Goal: Task Accomplishment & Management: Manage account settings

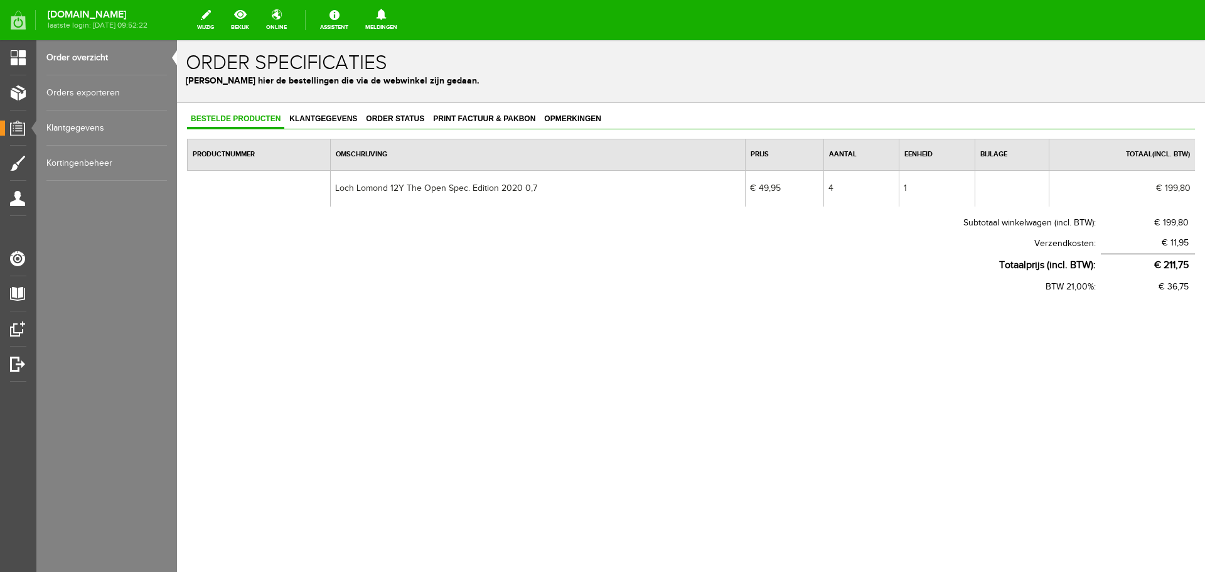
click at [939, 407] on body "x Order specificaties Beheer hier de bestellingen die via de webwinkel zijn ged…" at bounding box center [691, 306] width 1028 height 532
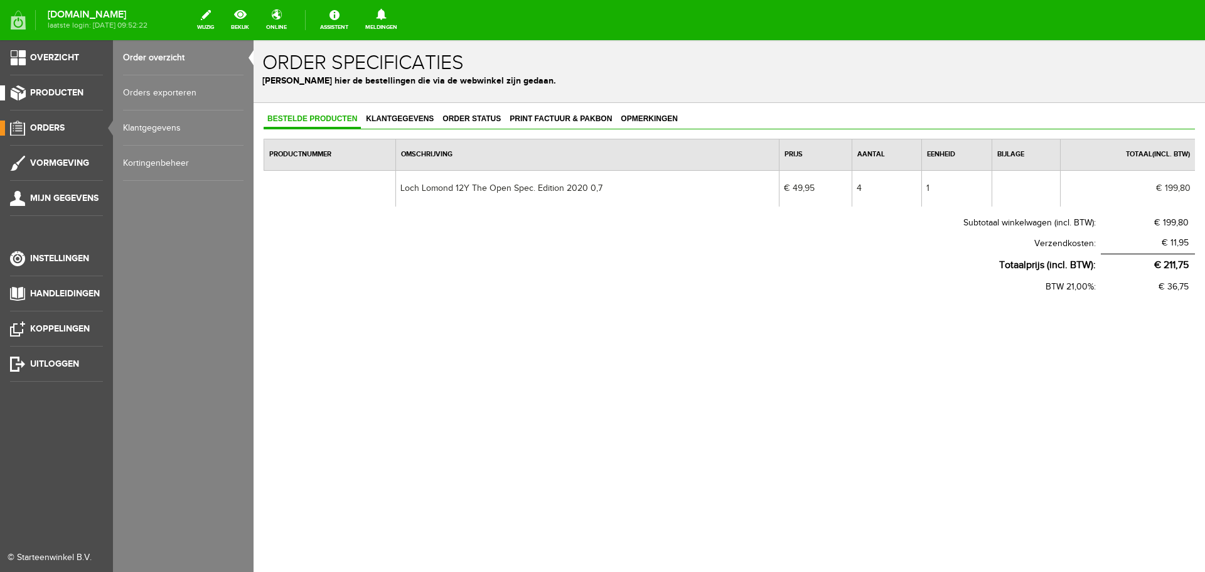
click at [53, 90] on span "Producten" at bounding box center [56, 92] width 53 height 11
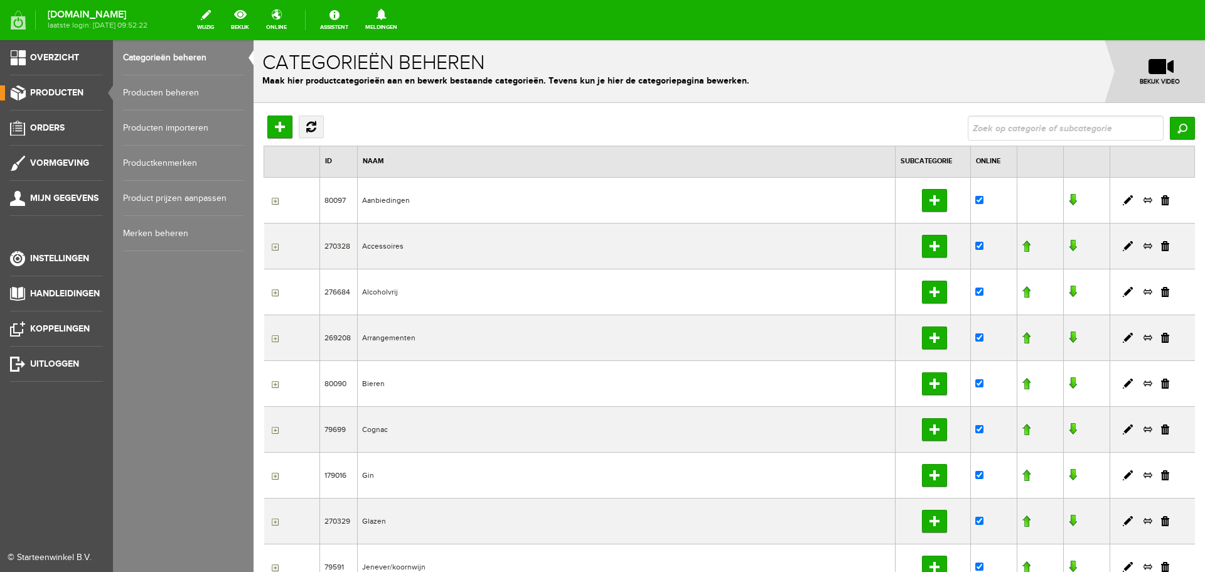
click at [135, 90] on link "Producten beheren" at bounding box center [183, 92] width 121 height 35
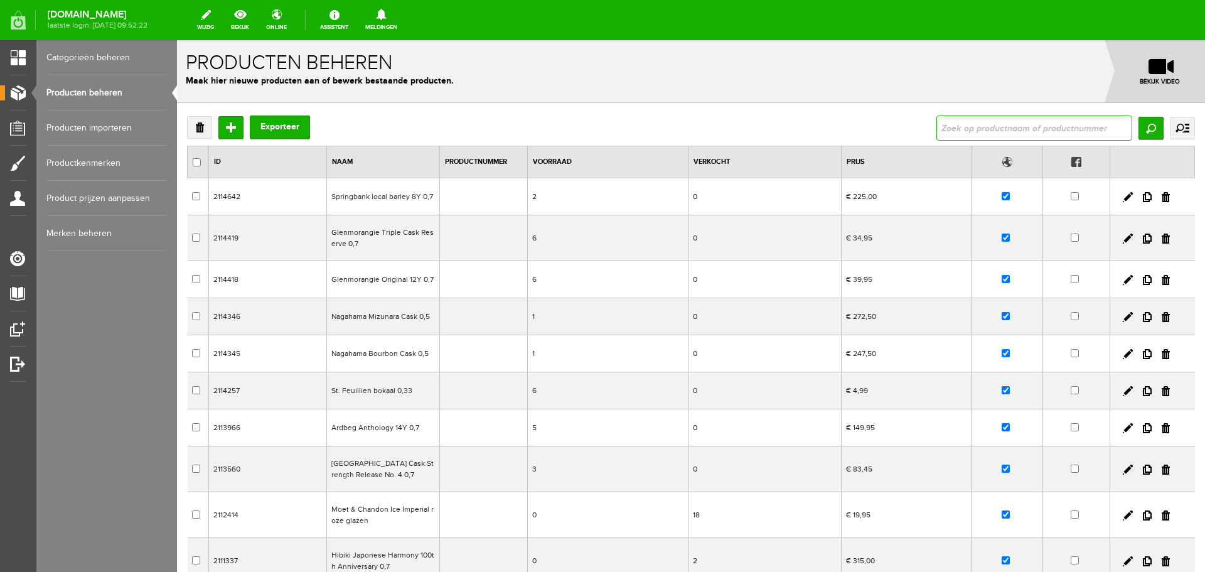
click at [1072, 134] on input "text" at bounding box center [1035, 128] width 196 height 25
type input "loch lomond"
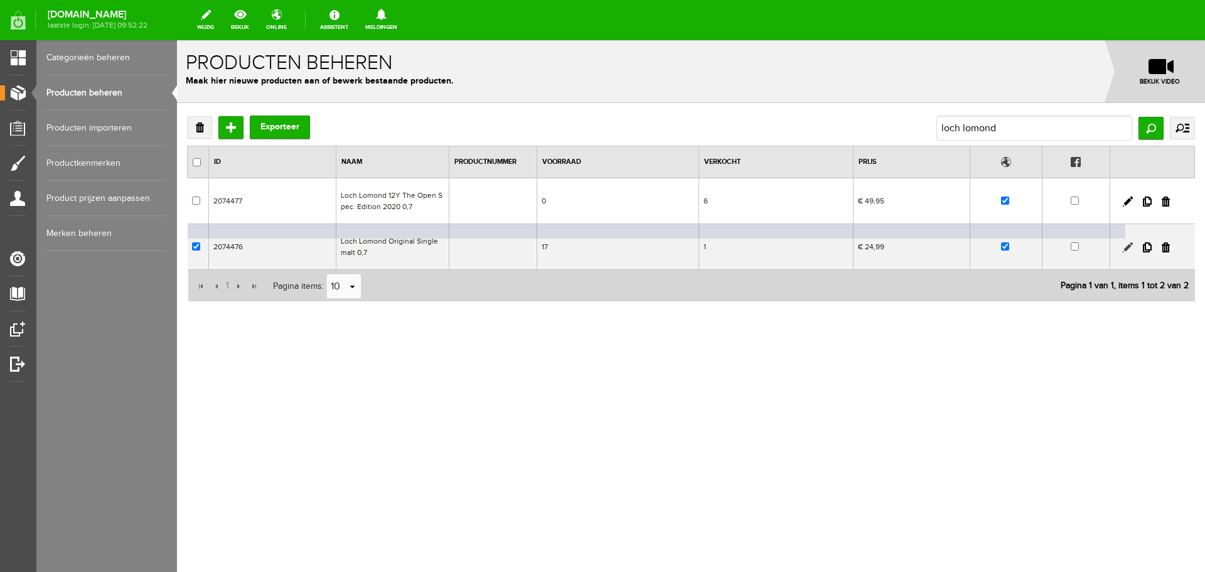
click at [1129, 244] on td at bounding box center [1153, 247] width 85 height 46
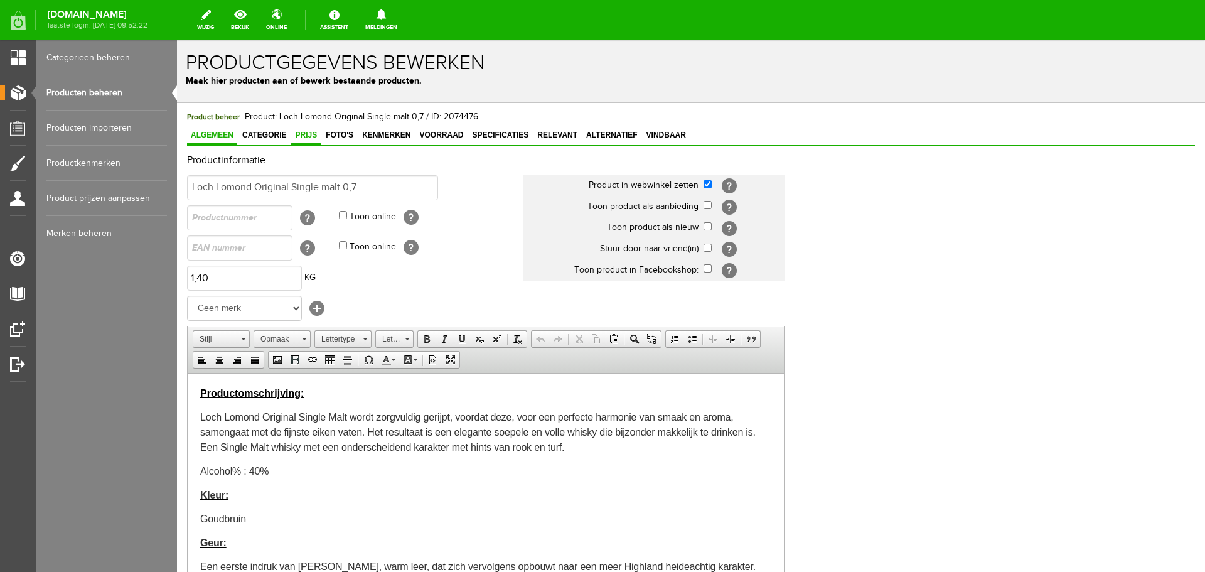
click at [302, 141] on link "Prijs" at bounding box center [306, 136] width 30 height 18
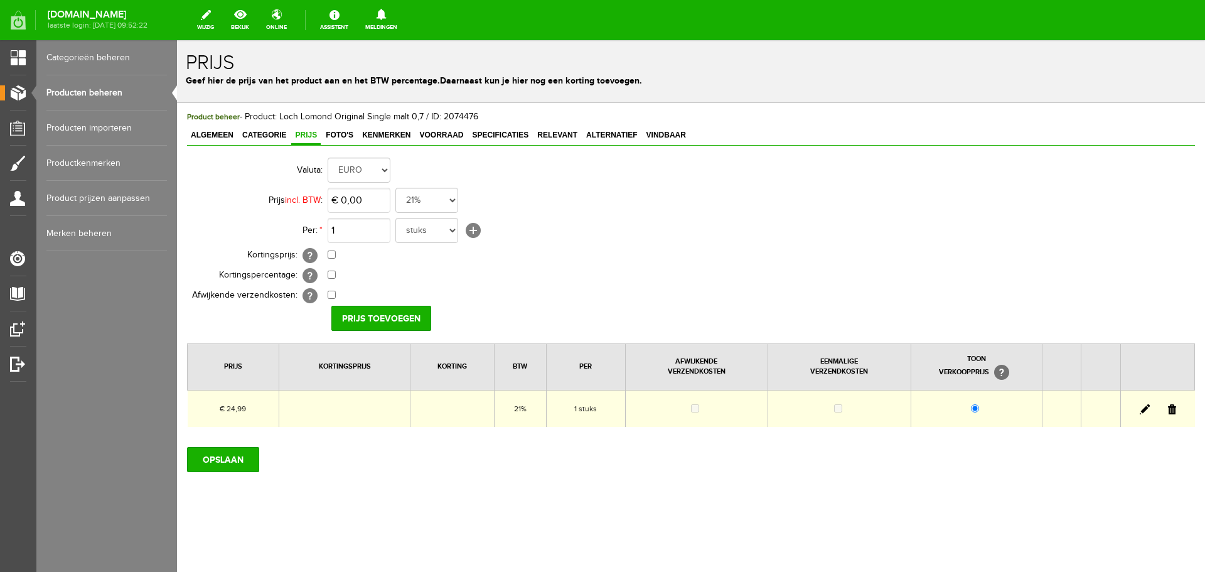
click at [1139, 407] on td at bounding box center [1158, 408] width 74 height 37
click at [1144, 410] on link at bounding box center [1145, 409] width 10 height 10
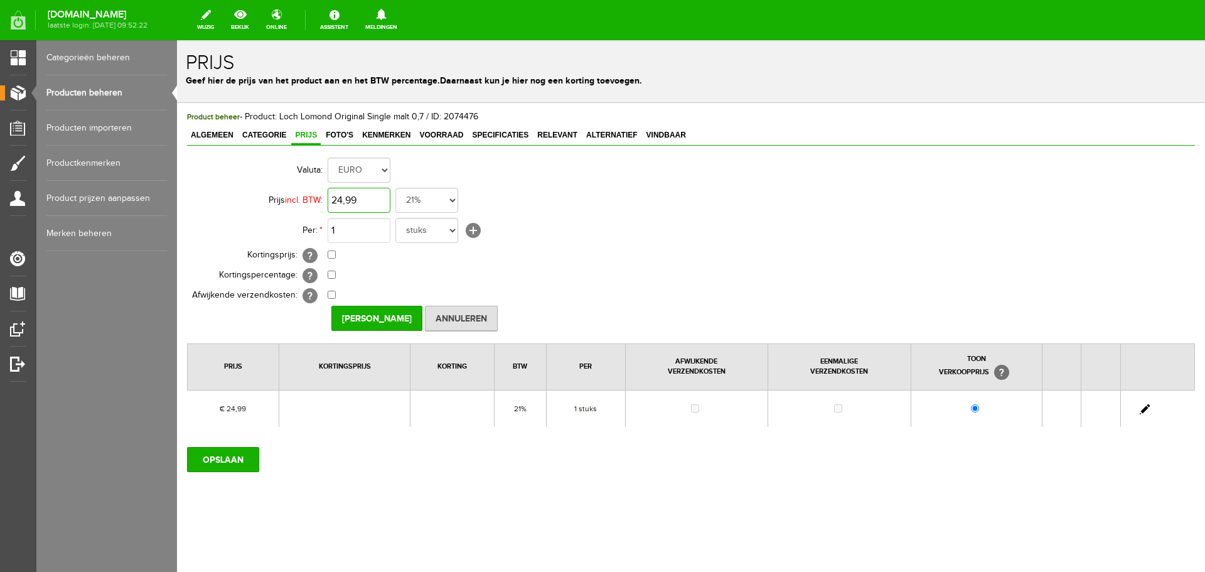
click at [380, 196] on input "24,99" at bounding box center [359, 200] width 63 height 25
type input "€ 27,99"
click at [389, 318] on input "[PERSON_NAME]" at bounding box center [376, 318] width 91 height 25
click at [225, 459] on input "OPSLAAN" at bounding box center [223, 459] width 72 height 25
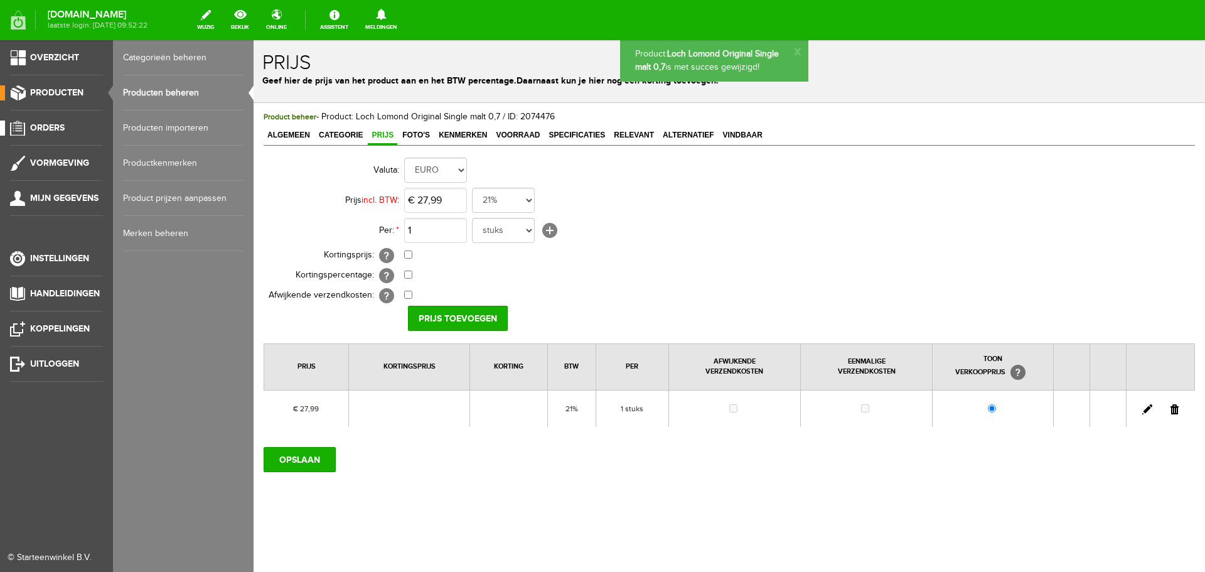
drag, startPoint x: 44, startPoint y: 130, endPoint x: 50, endPoint y: 133, distance: 6.5
click at [45, 130] on span "Orders" at bounding box center [47, 127] width 35 height 11
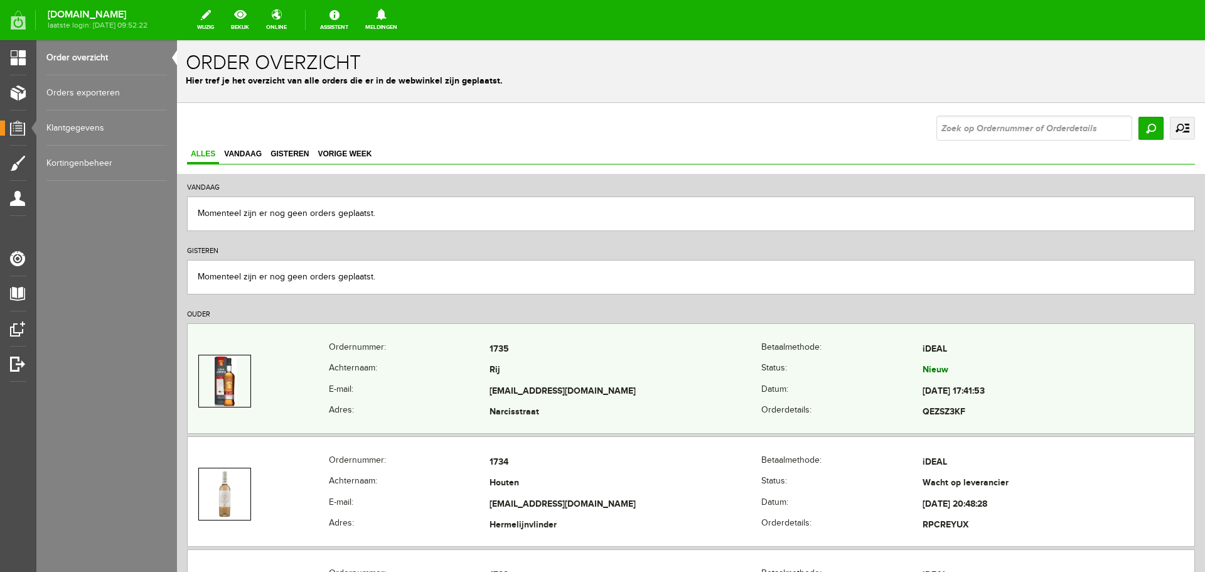
click at [642, 384] on td "[EMAIL_ADDRESS][DOMAIN_NAME]" at bounding box center [626, 391] width 272 height 21
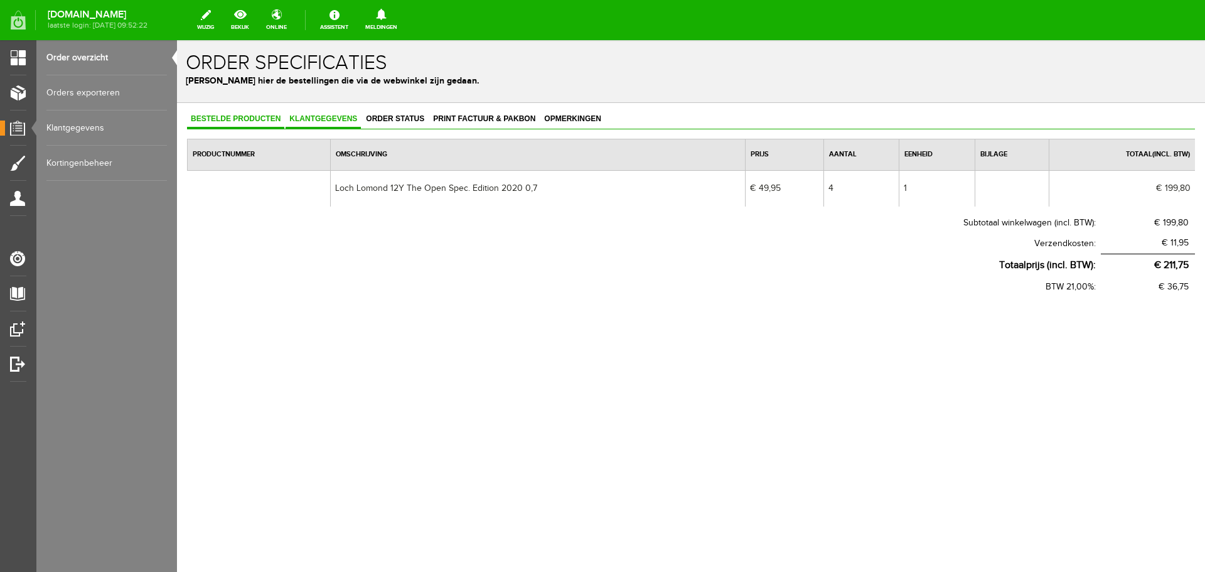
click at [326, 123] on span "Klantgegevens" at bounding box center [323, 118] width 75 height 9
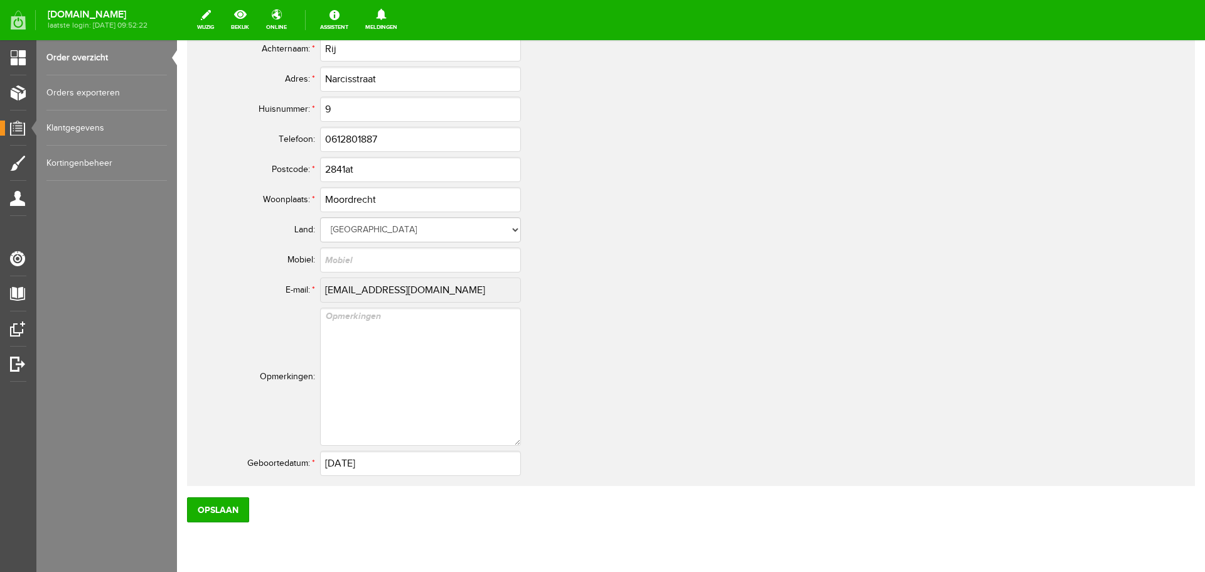
scroll to position [691, 0]
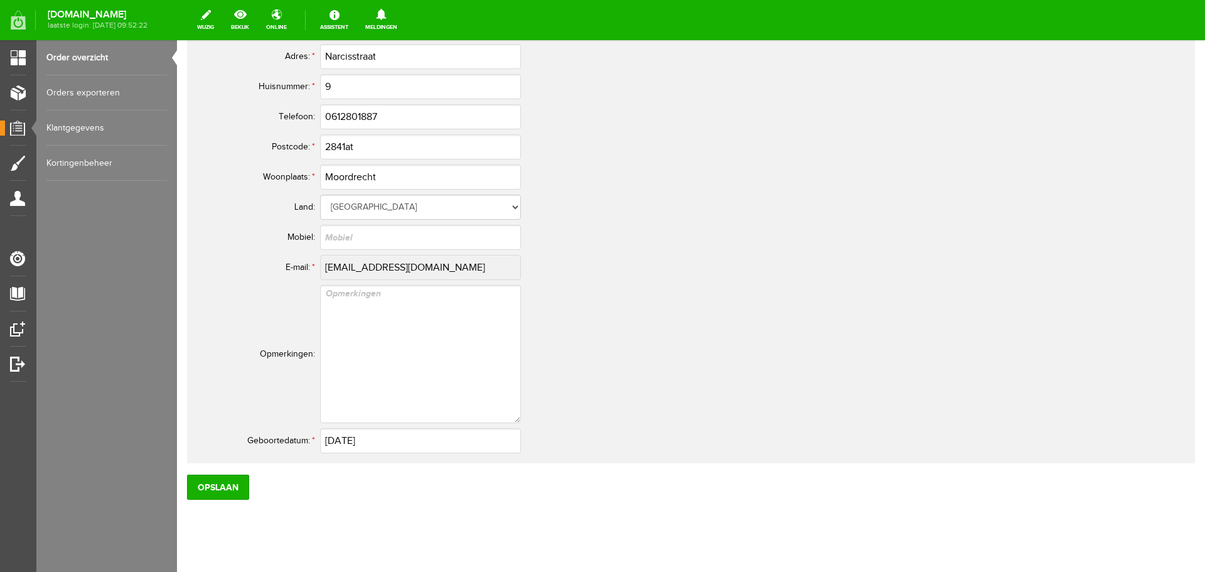
click at [301, 282] on tr "E-mail: * [EMAIL_ADDRESS][DOMAIN_NAME]" at bounding box center [496, 267] width 603 height 30
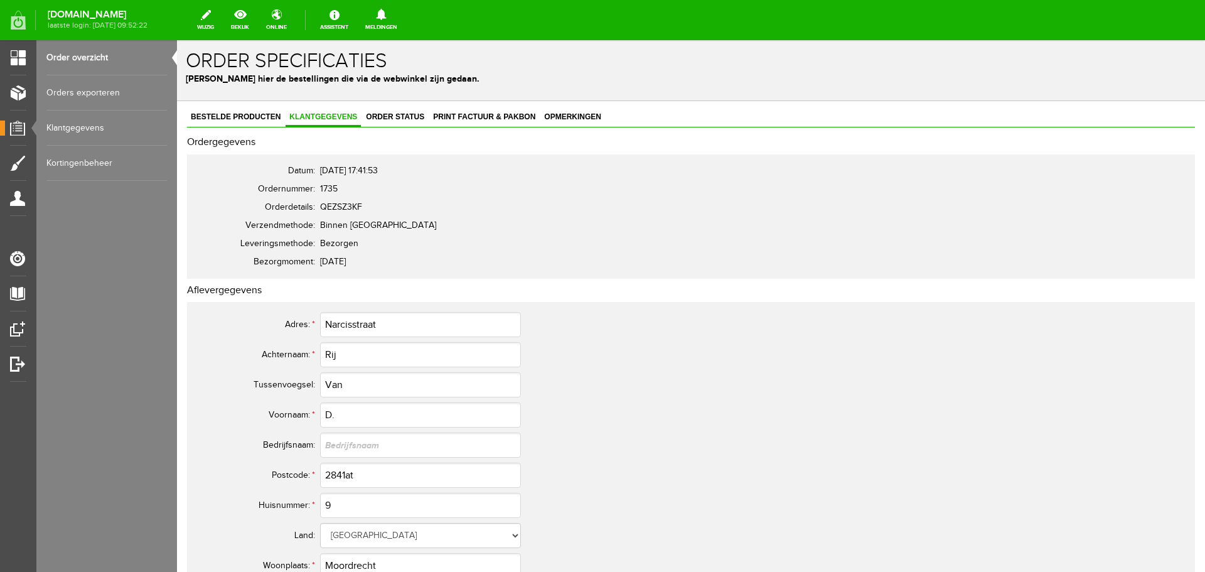
scroll to position [0, 0]
click at [231, 116] on span "Bestelde producten" at bounding box center [235, 118] width 97 height 9
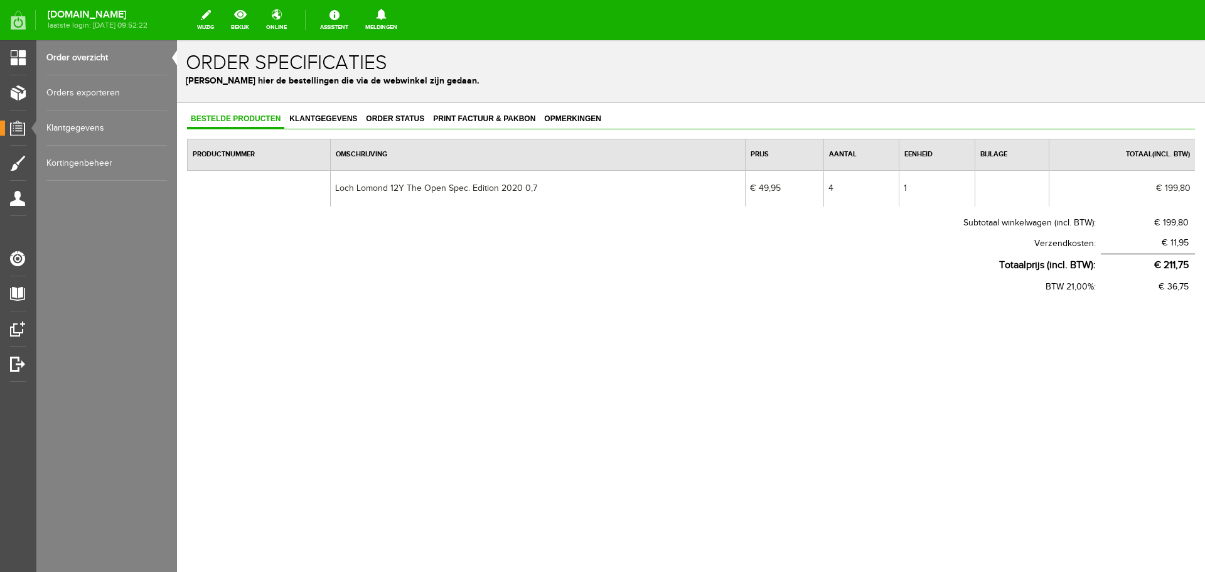
click at [471, 189] on td "Loch Lomond 12Y The Open Spec. Edition 2020 0,7" at bounding box center [537, 188] width 415 height 36
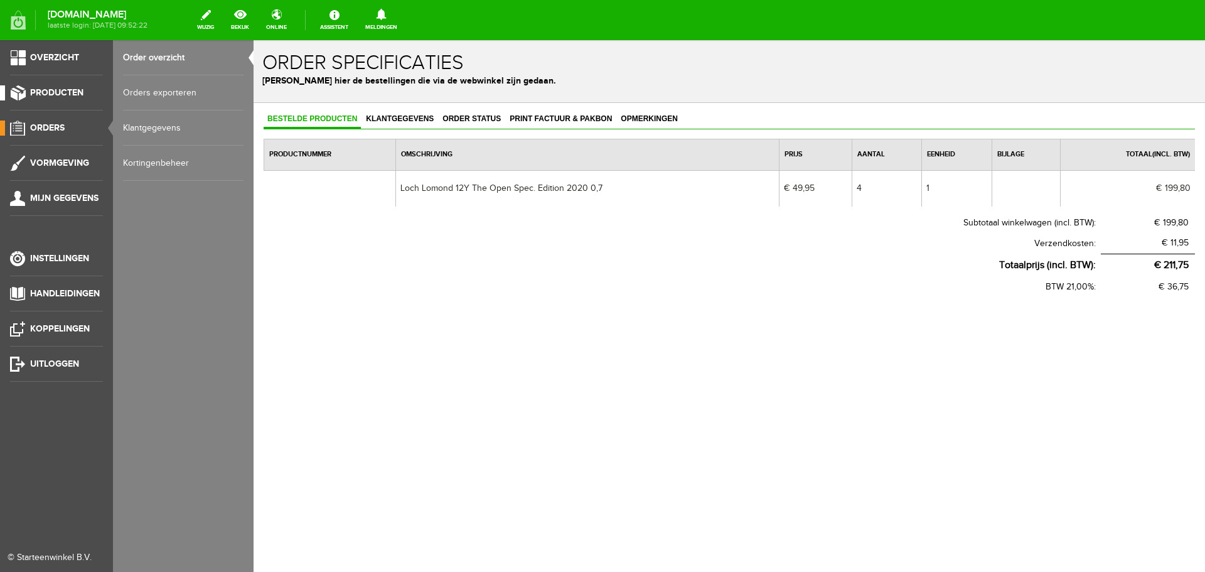
click at [51, 92] on span "Producten" at bounding box center [56, 92] width 53 height 11
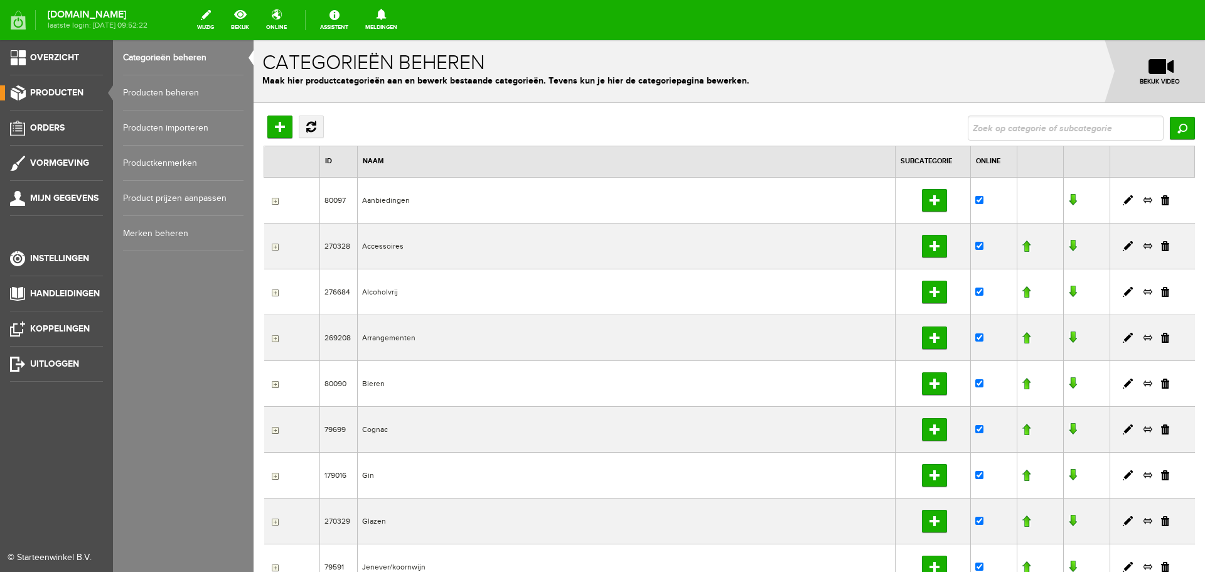
click at [164, 87] on link "Producten beheren" at bounding box center [183, 92] width 121 height 35
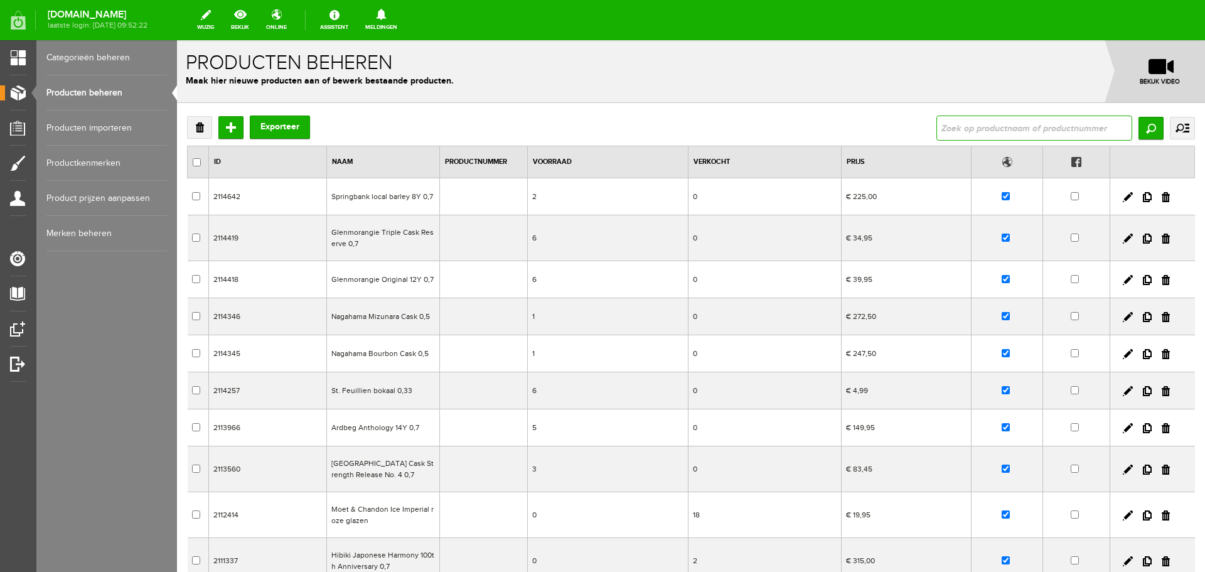
click at [1045, 129] on input "text" at bounding box center [1035, 128] width 196 height 25
type input "loch lomond"
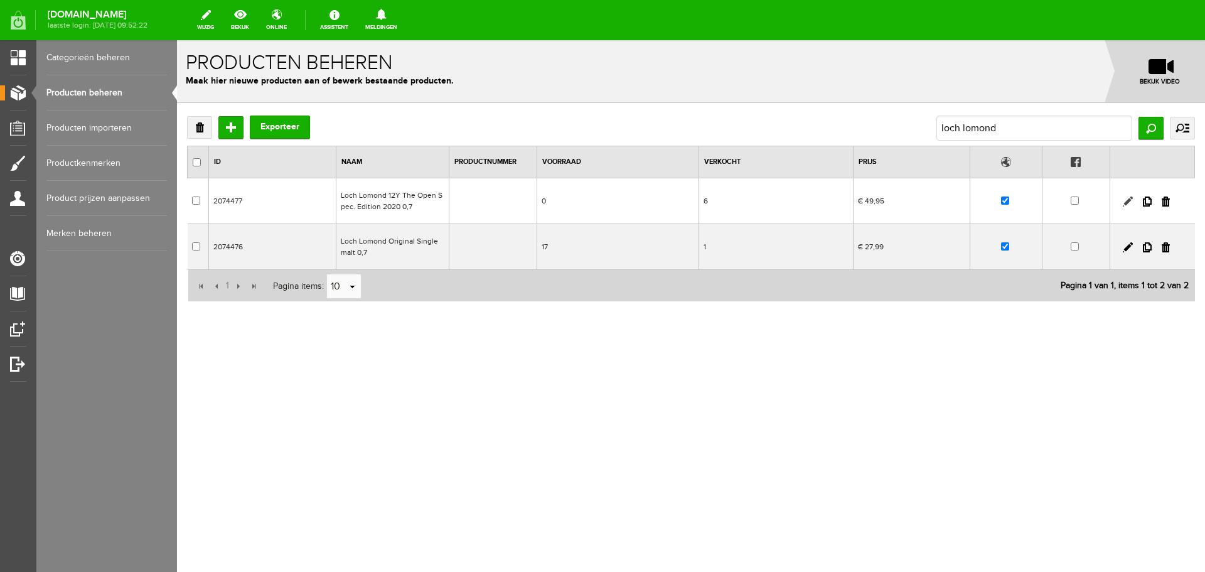
click at [1131, 202] on link at bounding box center [1128, 202] width 10 height 10
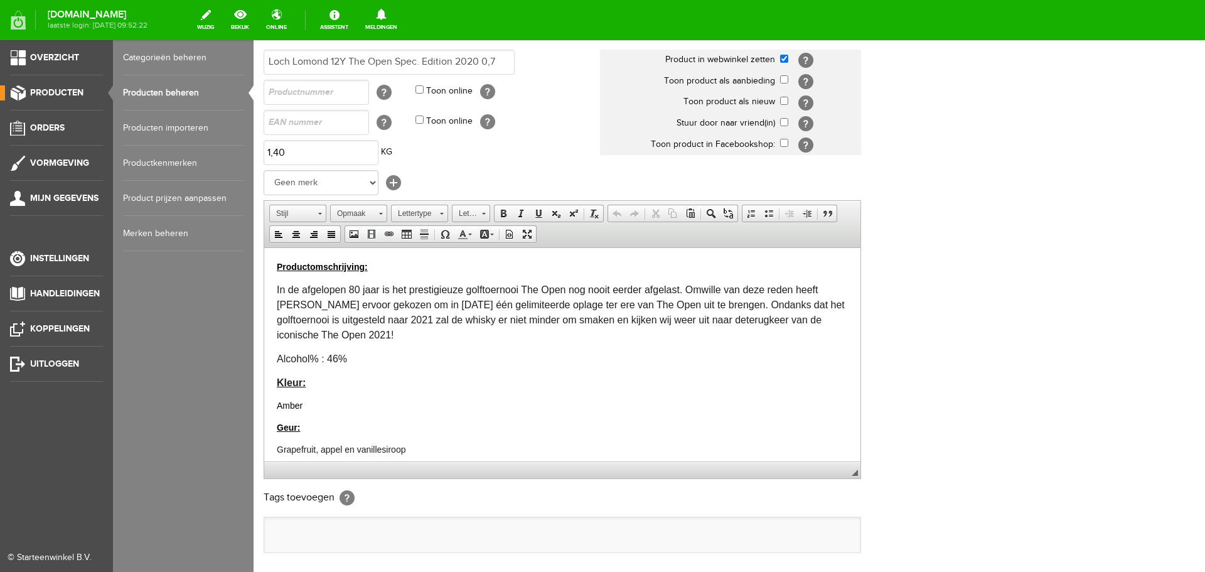
click at [43, 86] on link "Producten" at bounding box center [51, 92] width 103 height 15
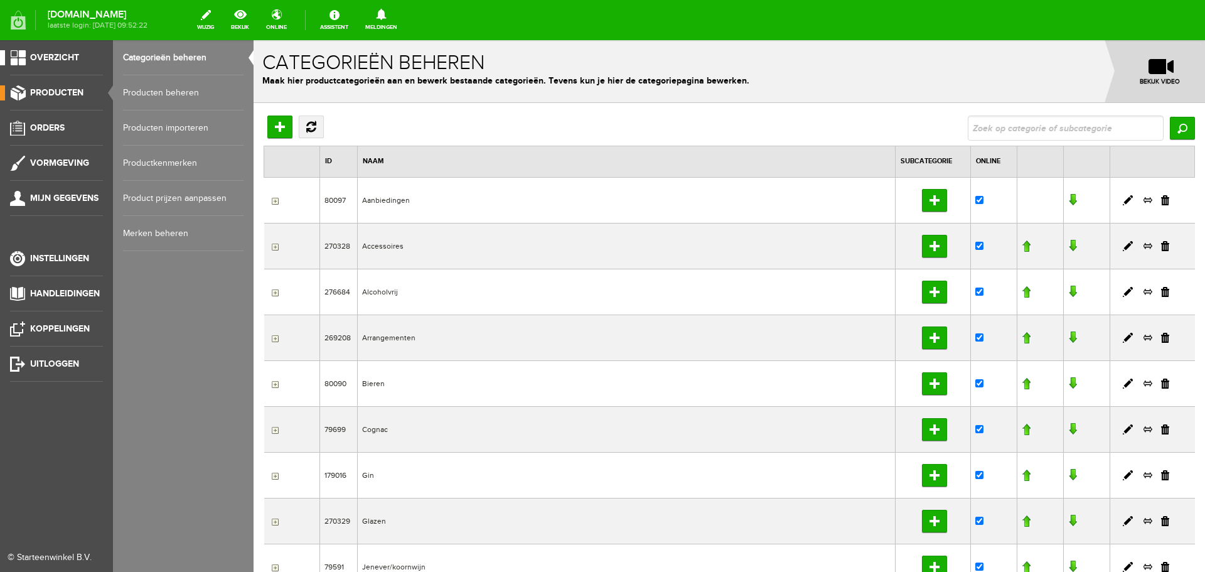
click at [57, 55] on span "Overzicht" at bounding box center [54, 57] width 49 height 11
